Goal: Transaction & Acquisition: Subscribe to service/newsletter

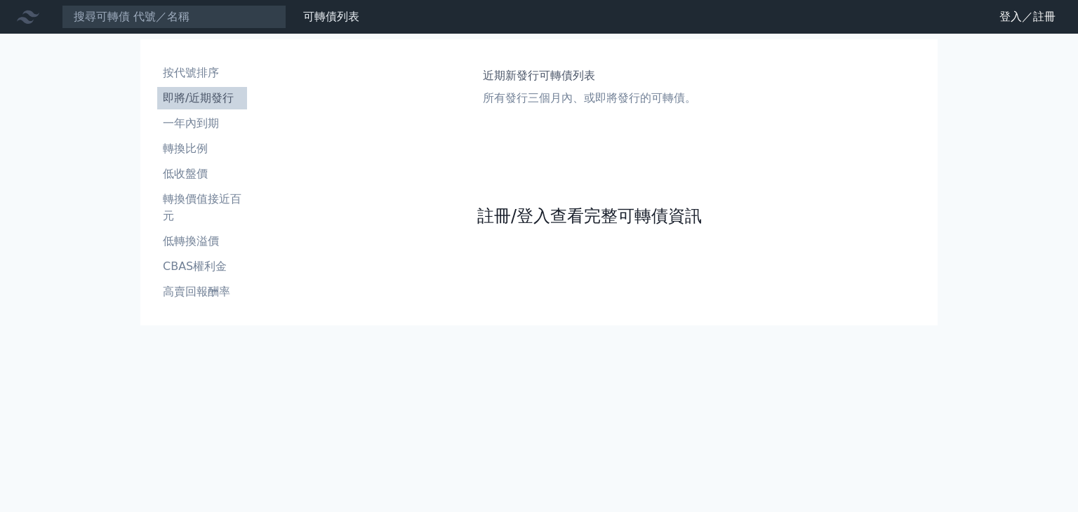
drag, startPoint x: 0, startPoint y: 0, endPoint x: 643, endPoint y: 209, distance: 675.8
click at [643, 209] on link "註冊/登入查看完整可轉債資訊" at bounding box center [589, 216] width 225 height 22
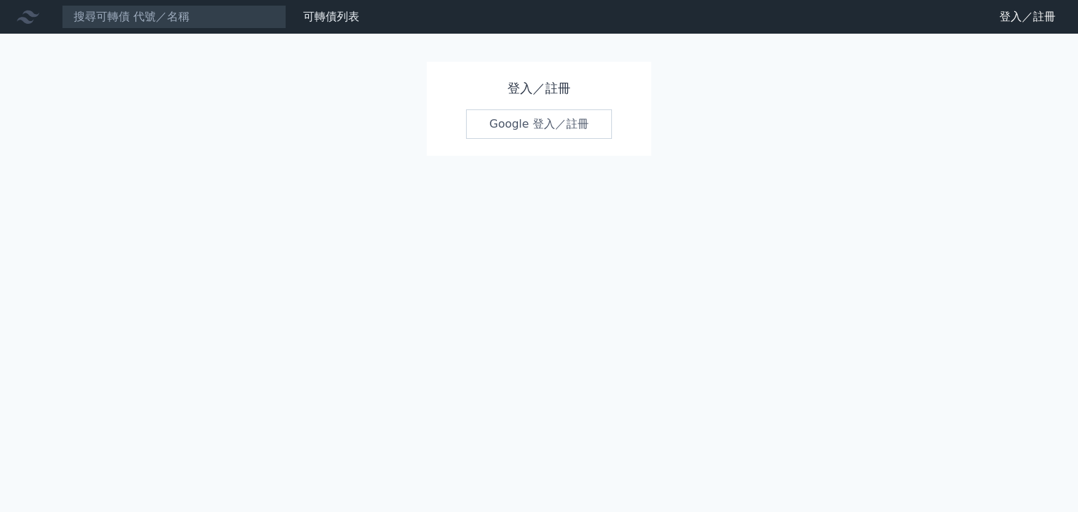
click at [490, 123] on link "Google 登入／註冊" at bounding box center [539, 123] width 146 height 29
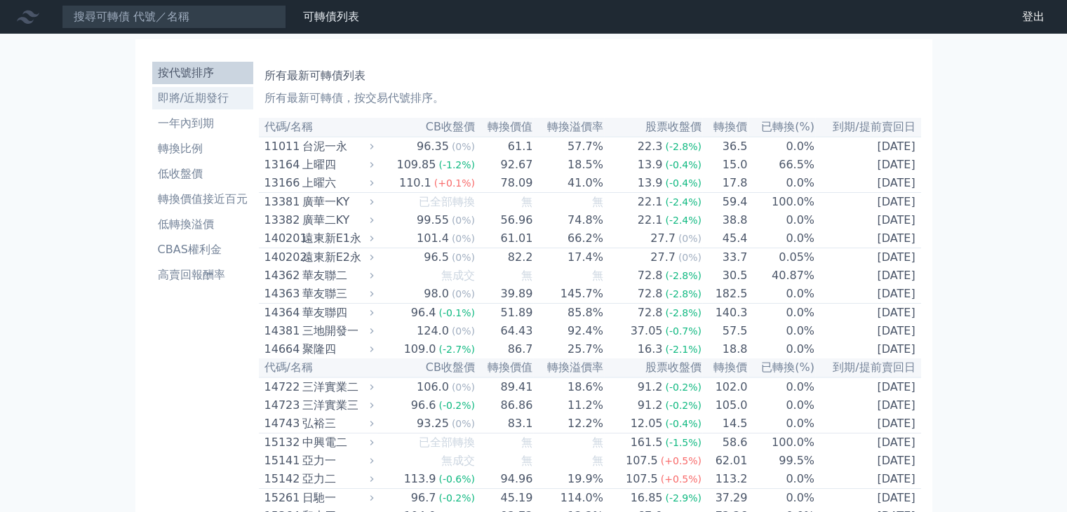
click at [208, 93] on li "即將/近期發行" at bounding box center [202, 98] width 101 height 17
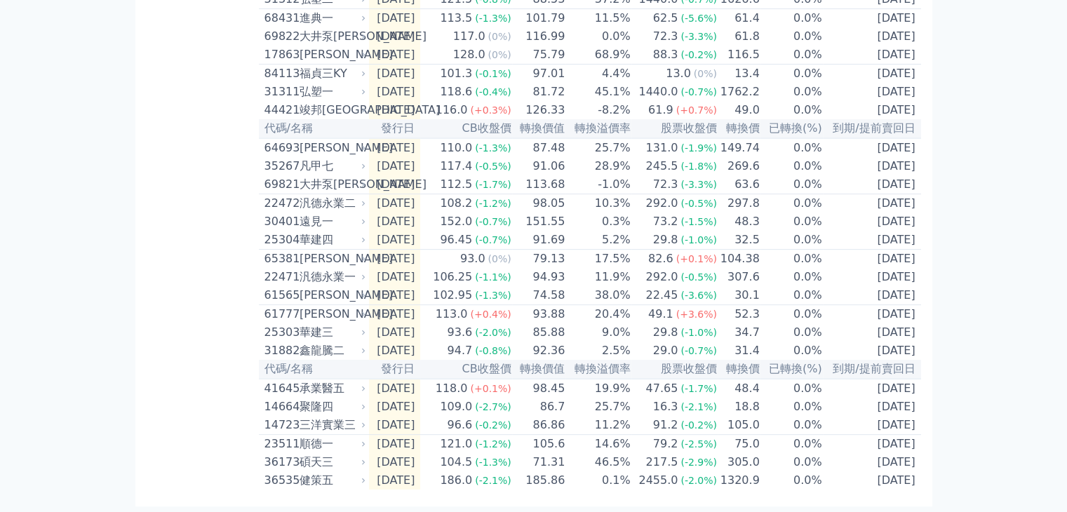
scroll to position [542, 0]
